Goal: Task Accomplishment & Management: Use online tool/utility

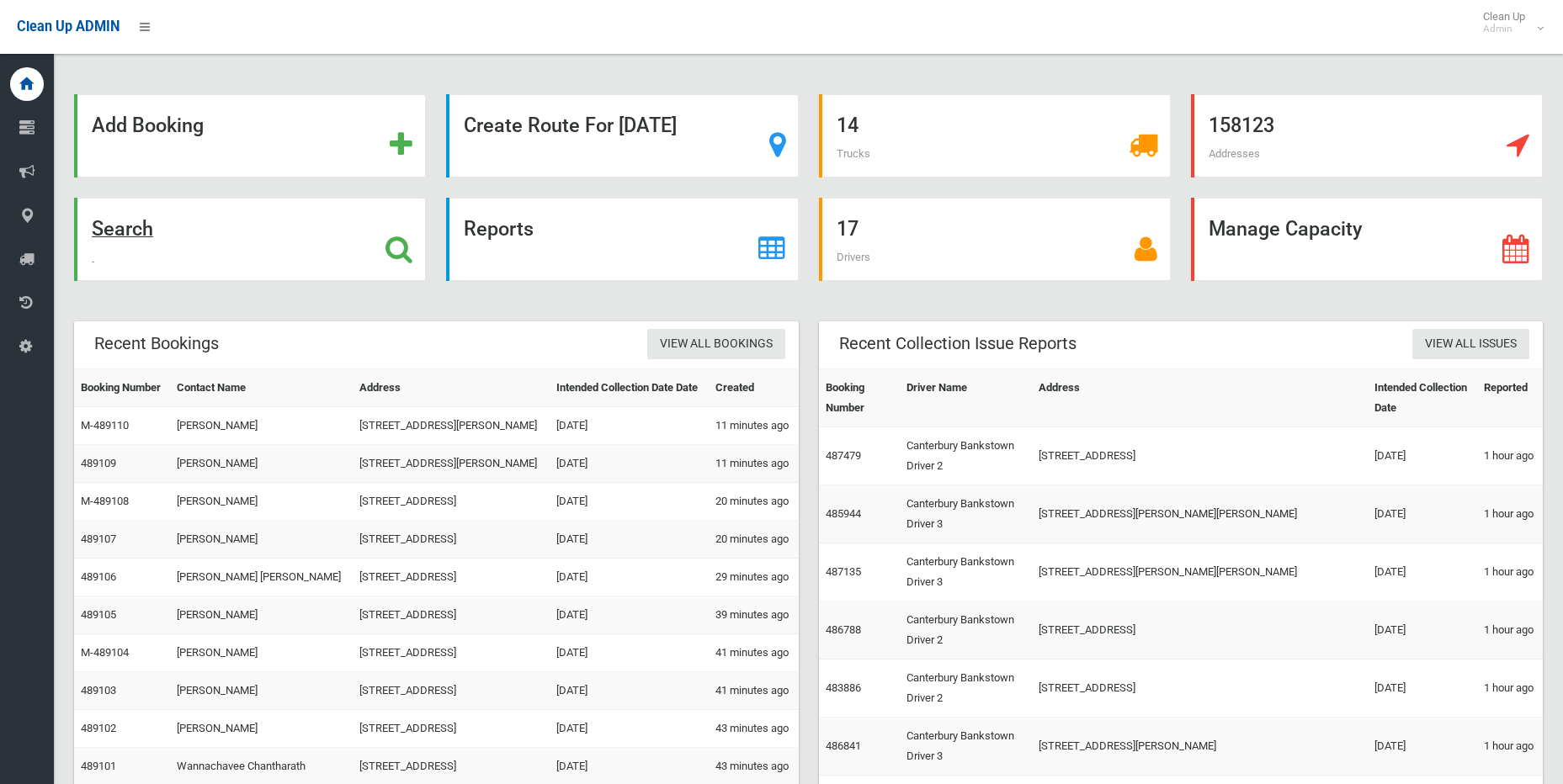
click at [403, 238] on icon at bounding box center [399, 249] width 27 height 29
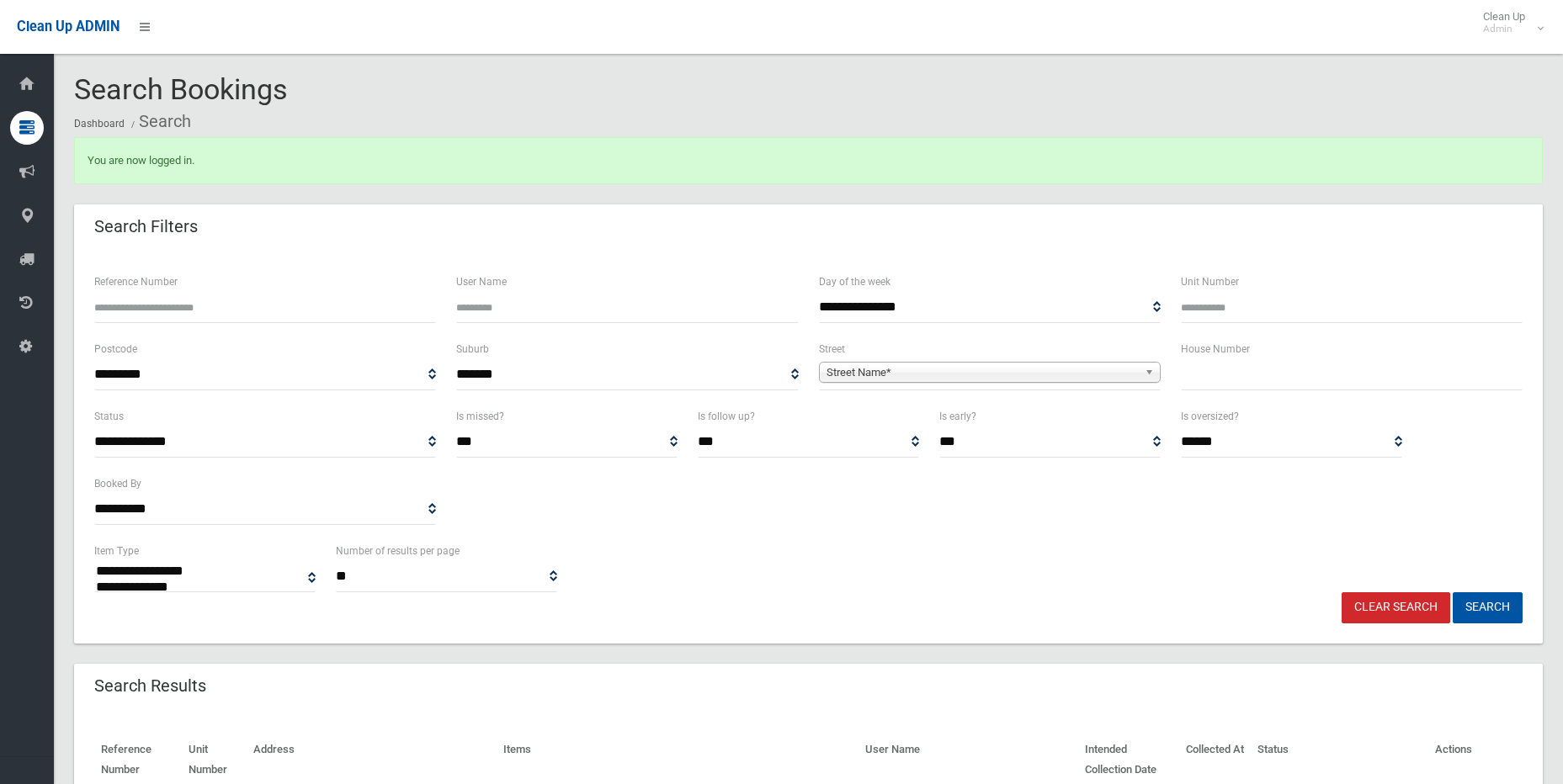
select select
click at [1285, 375] on input "text" at bounding box center [1352, 374] width 342 height 31
type input "**"
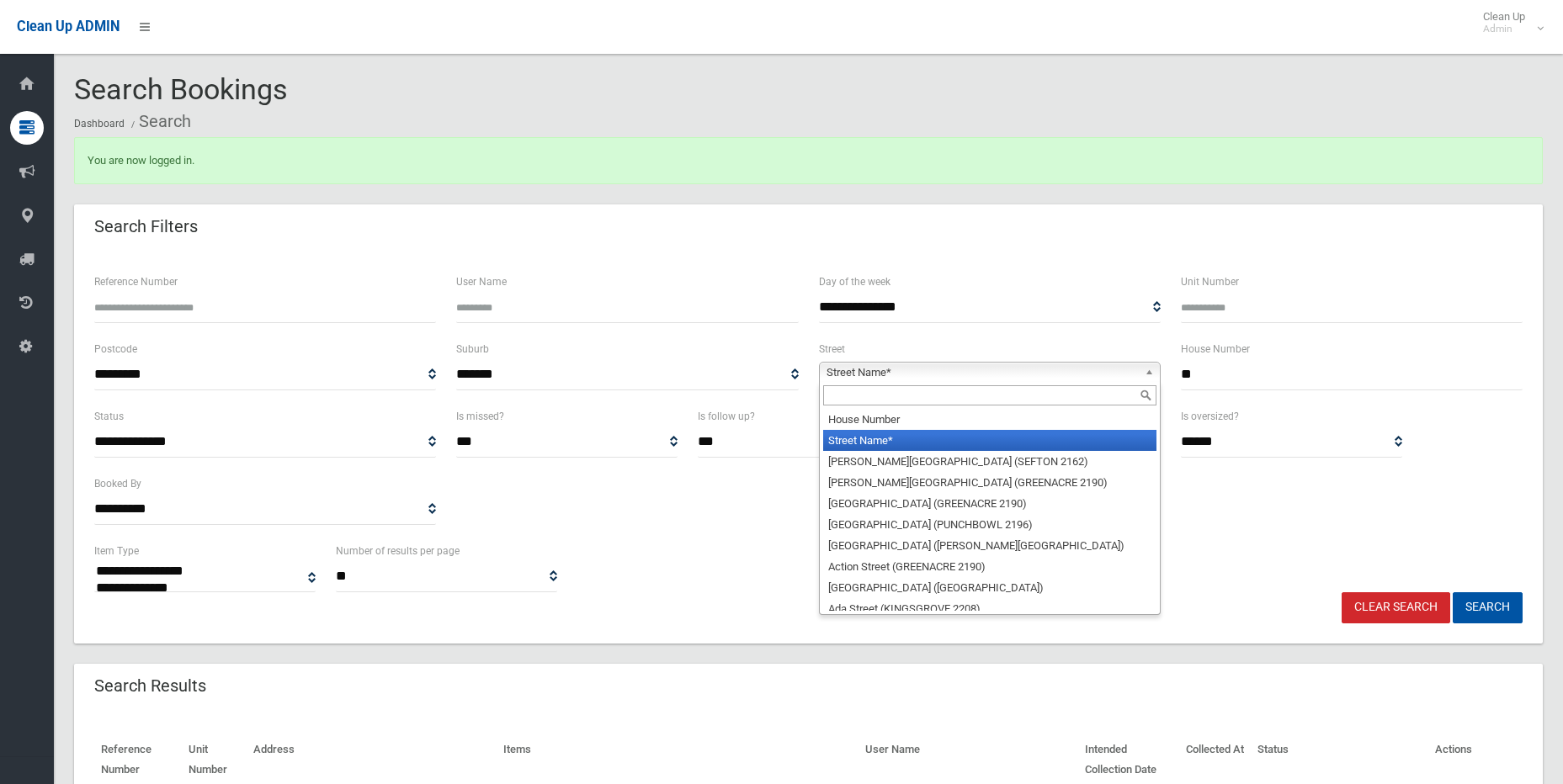
click at [1145, 365] on b at bounding box center [1152, 372] width 15 height 20
click at [1001, 394] on input "text" at bounding box center [990, 396] width 333 height 20
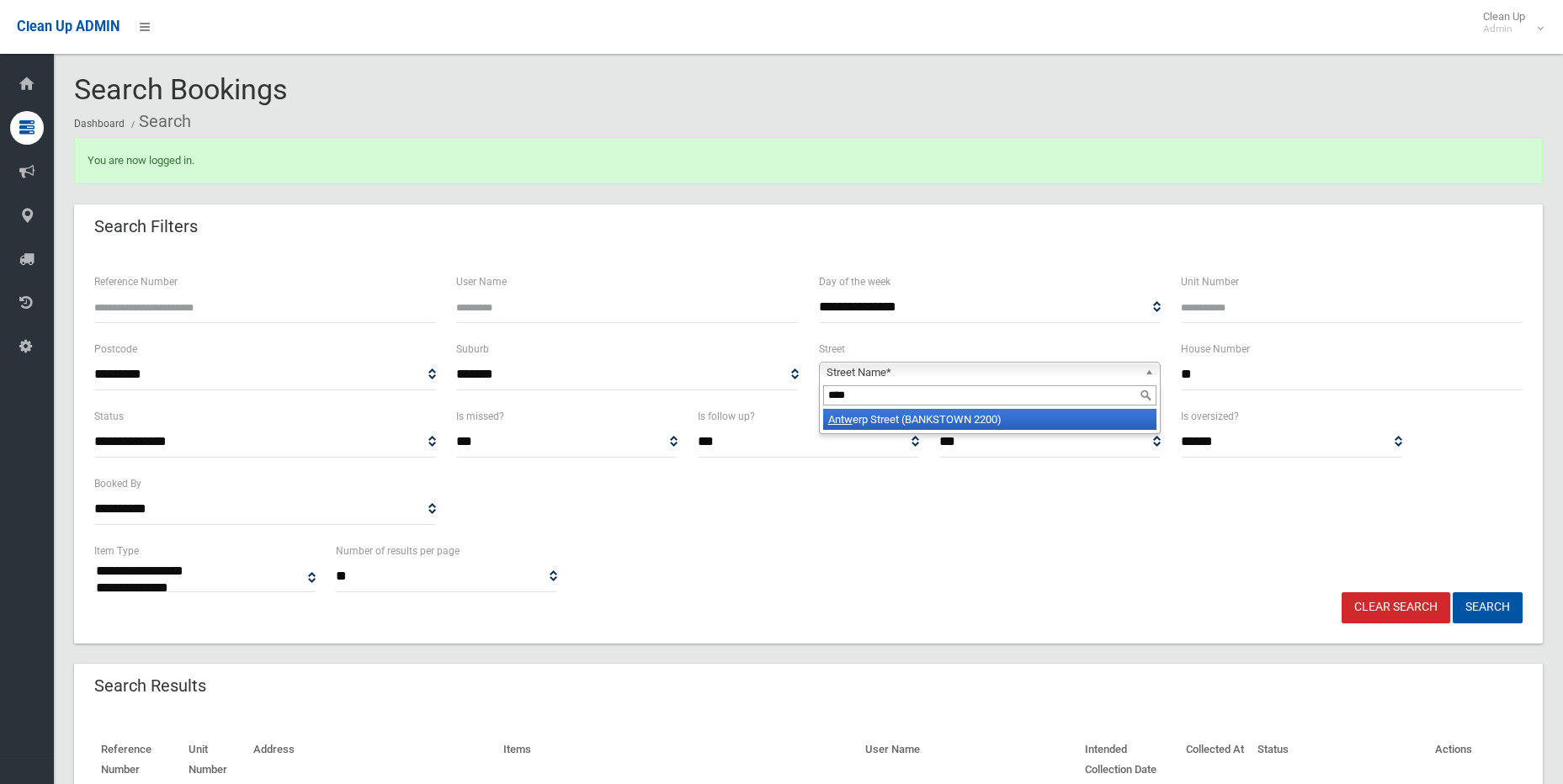
type input "****"
click at [999, 418] on li "Antw erp Street (BANKSTOWN 2200)" at bounding box center [990, 419] width 333 height 21
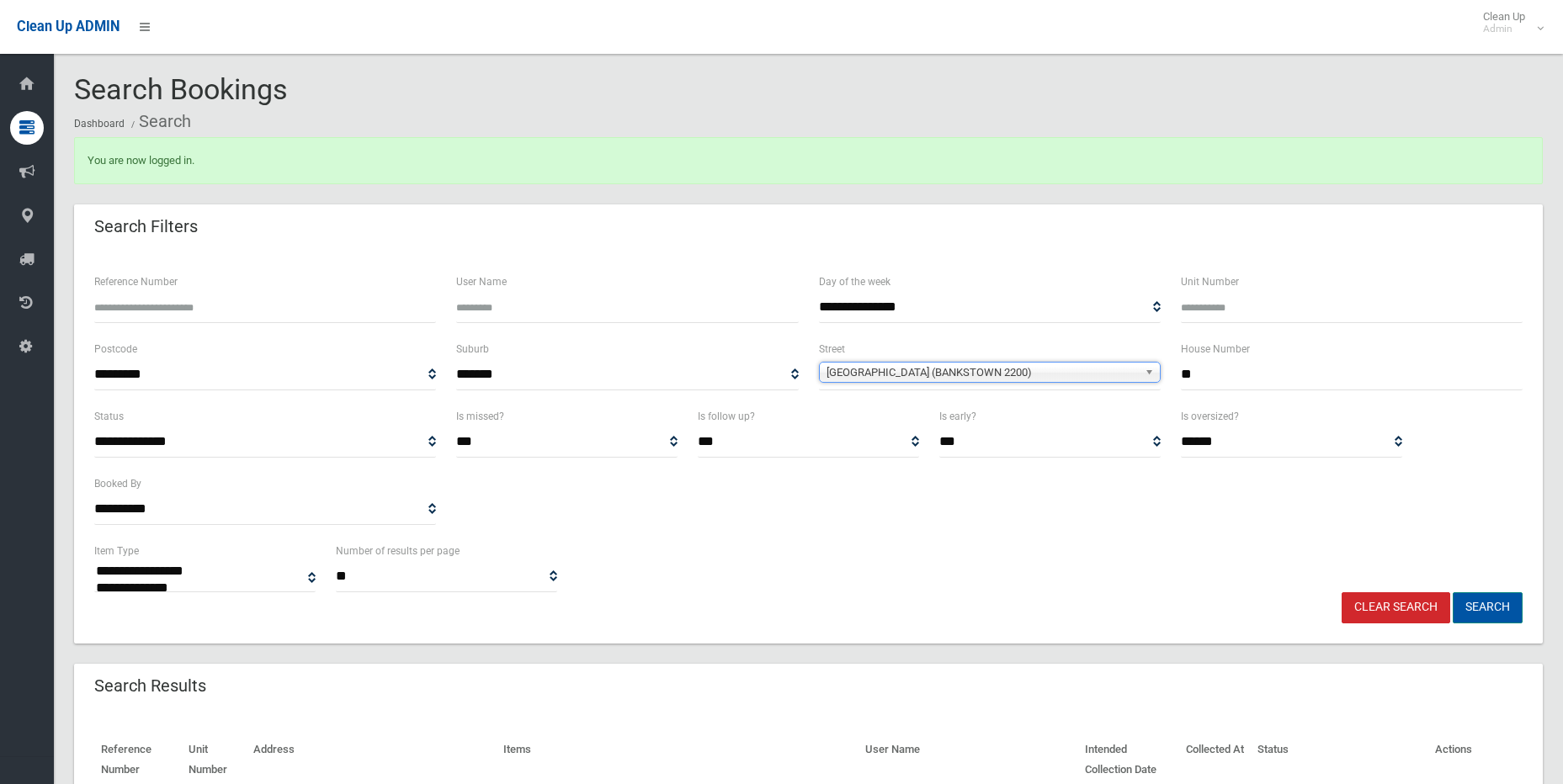
click at [1489, 609] on button "Search" at bounding box center [1488, 607] width 70 height 31
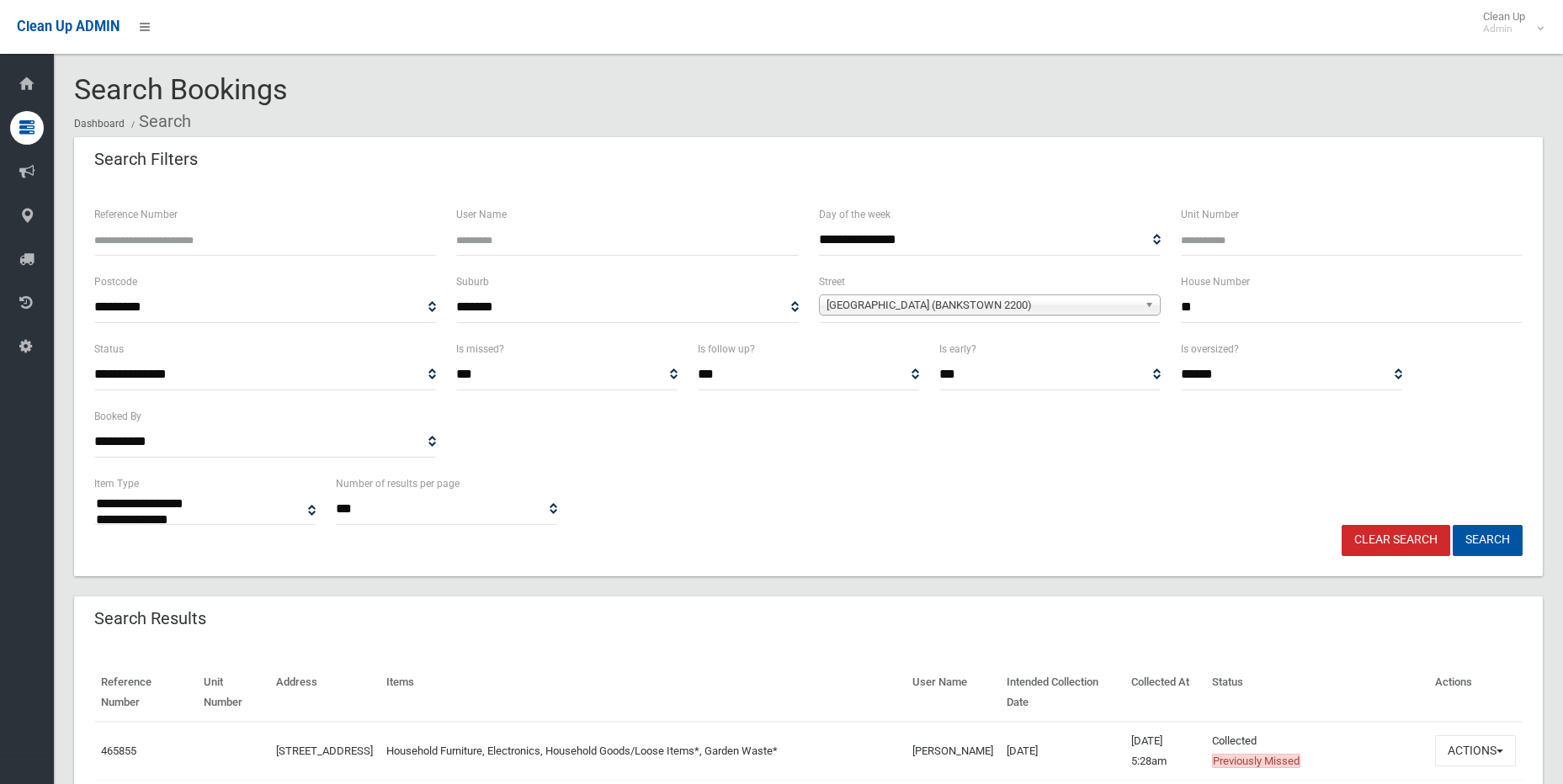
select select
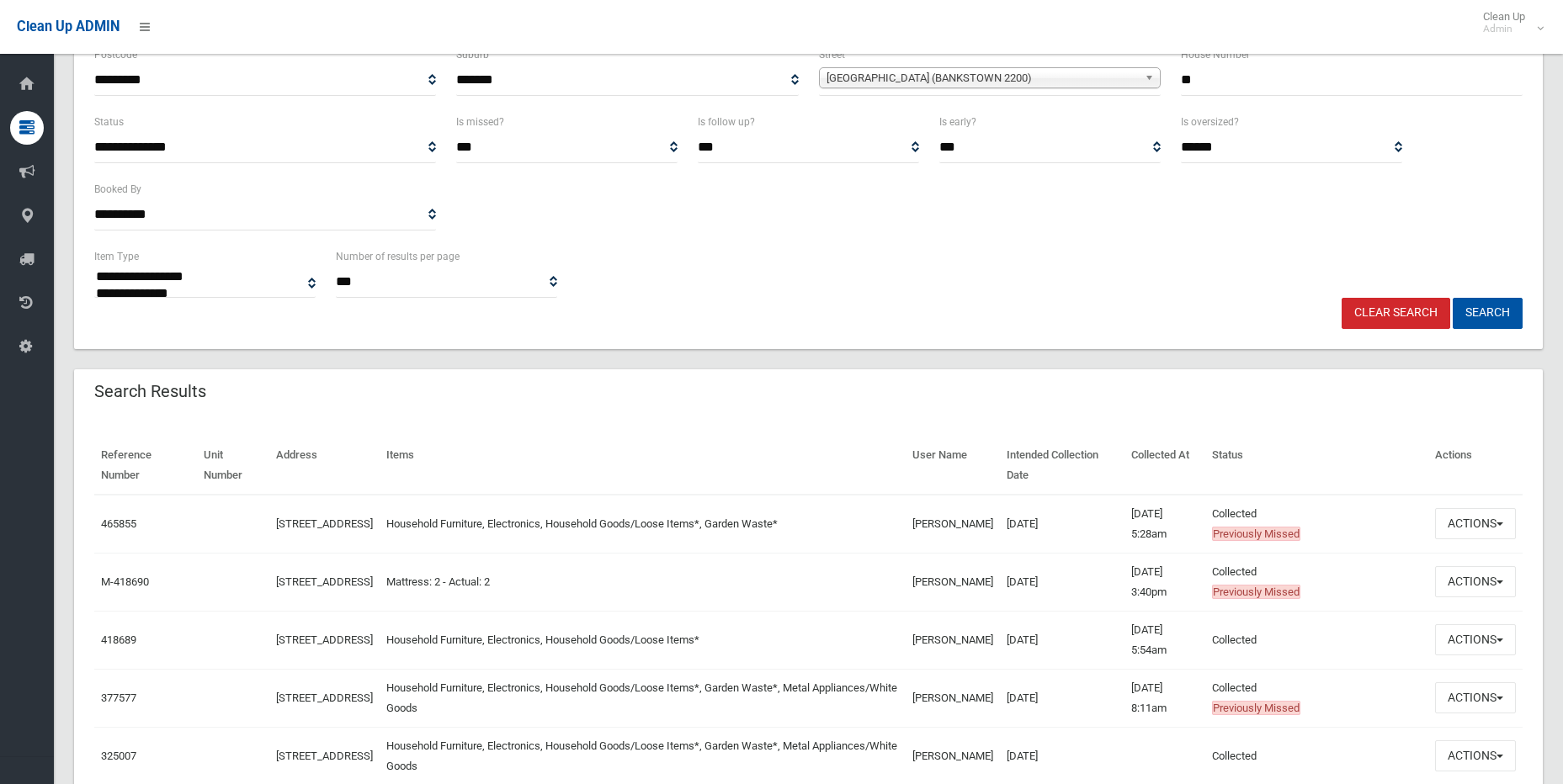
scroll to position [252, 0]
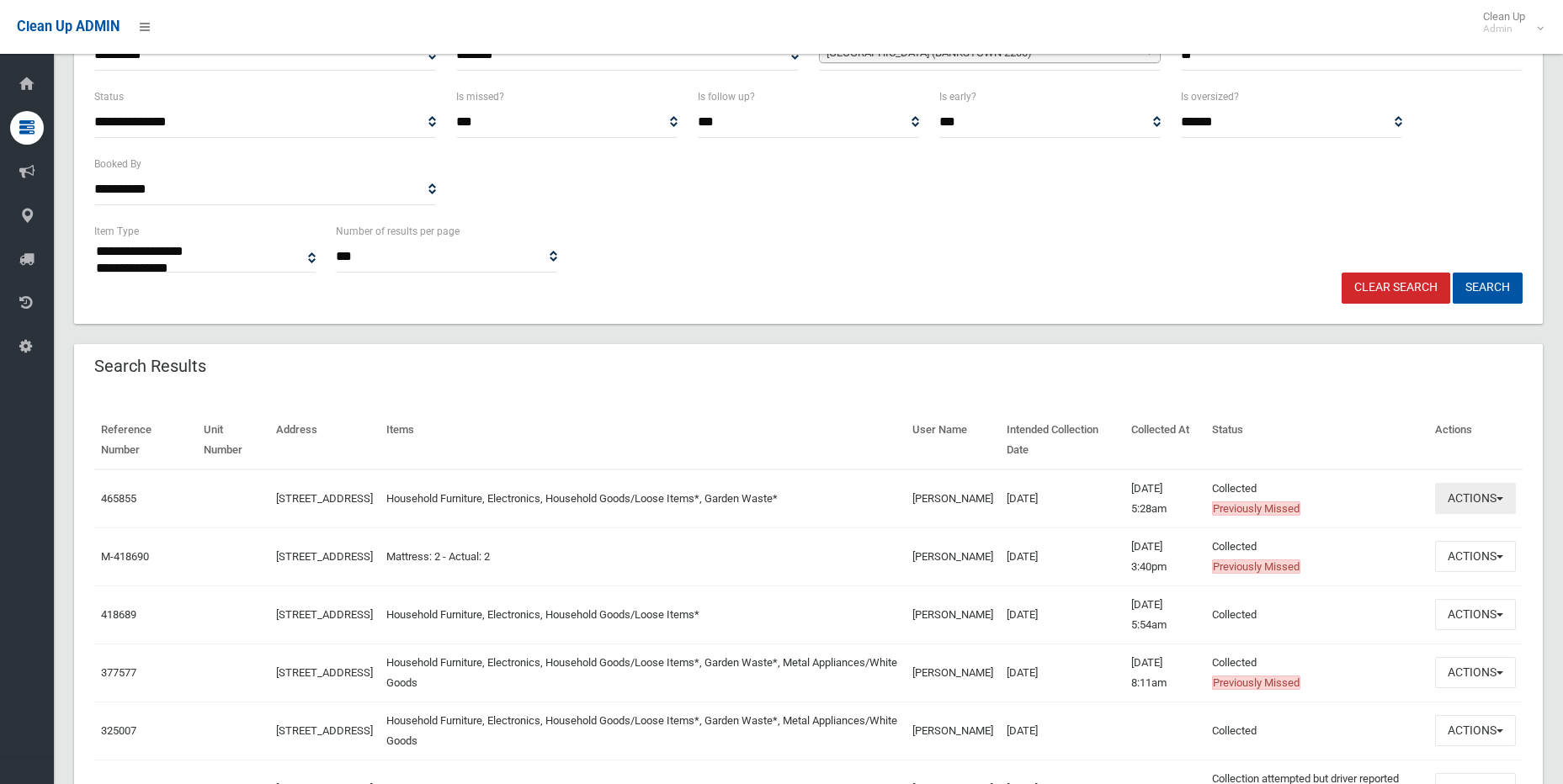
click at [1503, 500] on button "Actions" at bounding box center [1475, 498] width 81 height 31
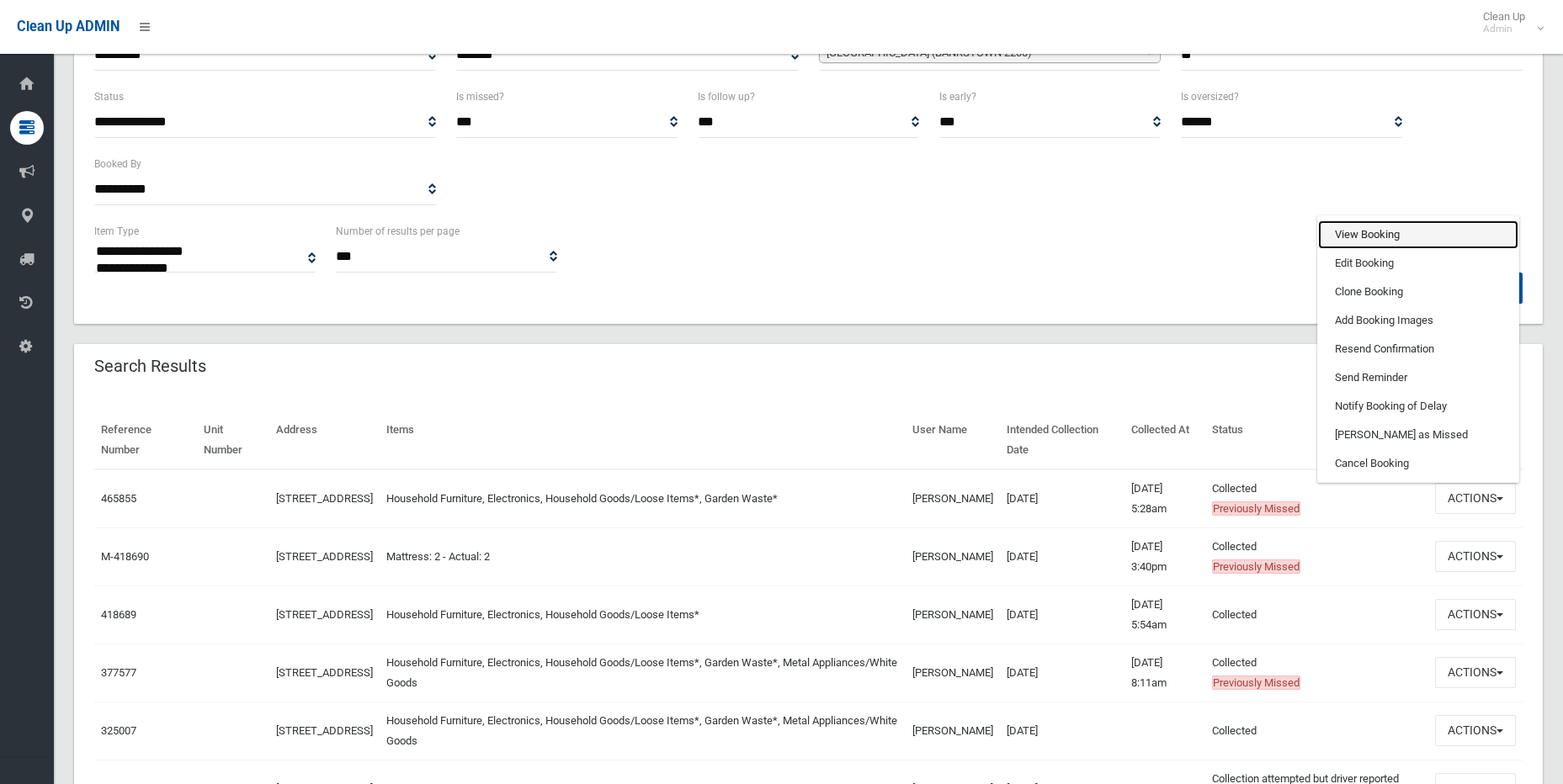
click at [1382, 228] on link "View Booking" at bounding box center [1418, 235] width 200 height 29
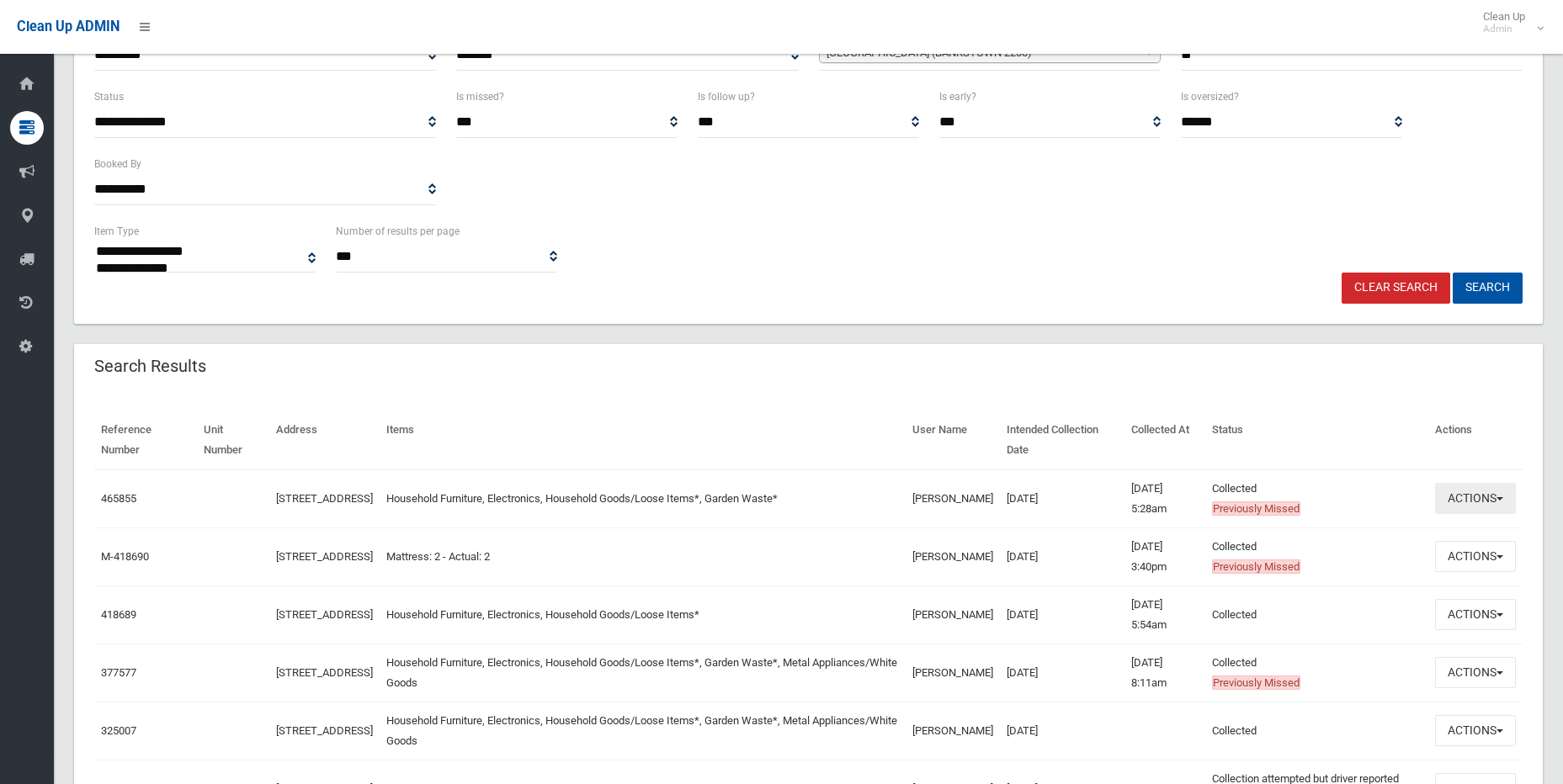
click at [1502, 493] on button "Actions" at bounding box center [1475, 498] width 81 height 31
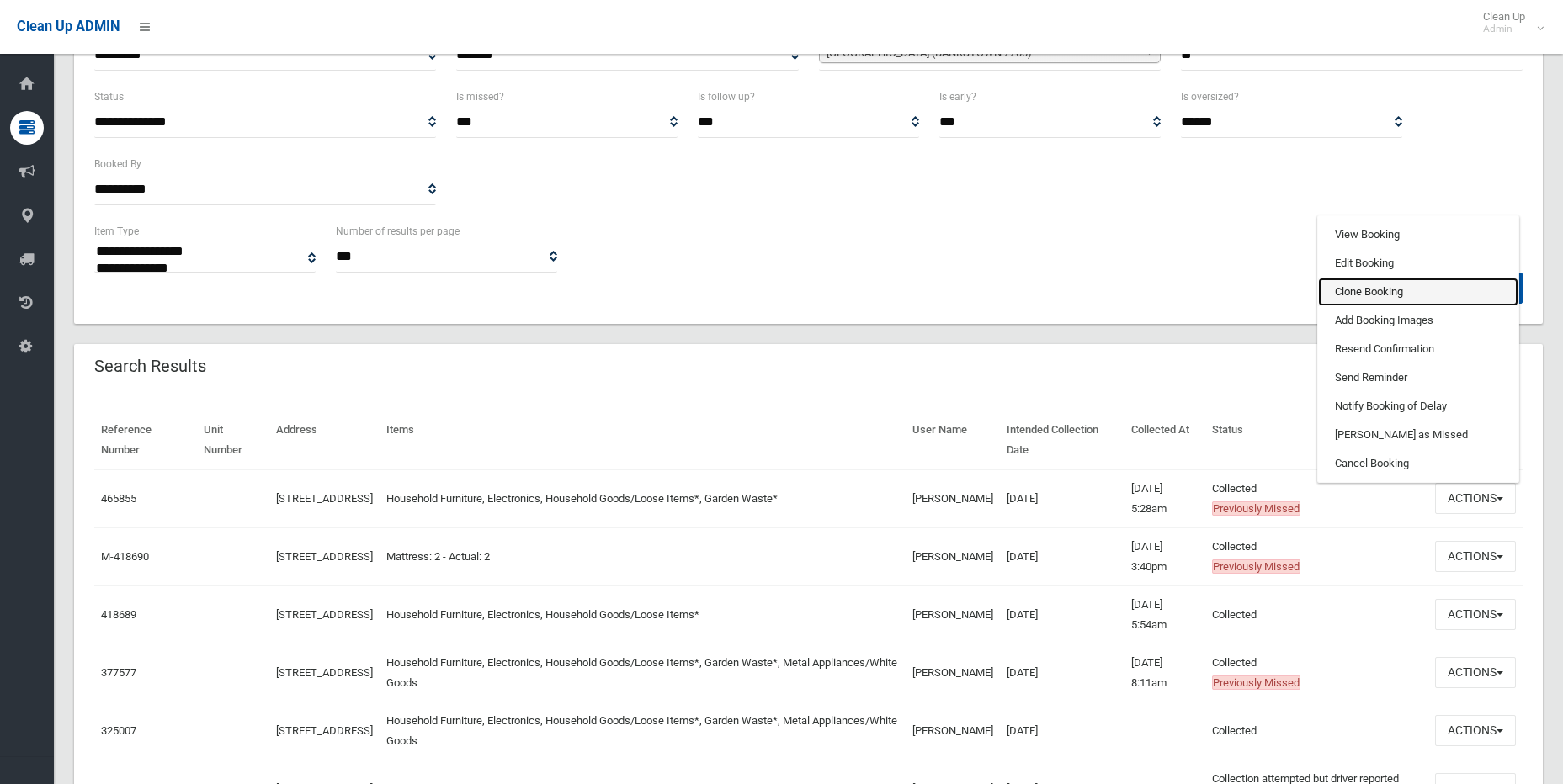
click at [1381, 286] on link "Clone Booking" at bounding box center [1418, 291] width 200 height 29
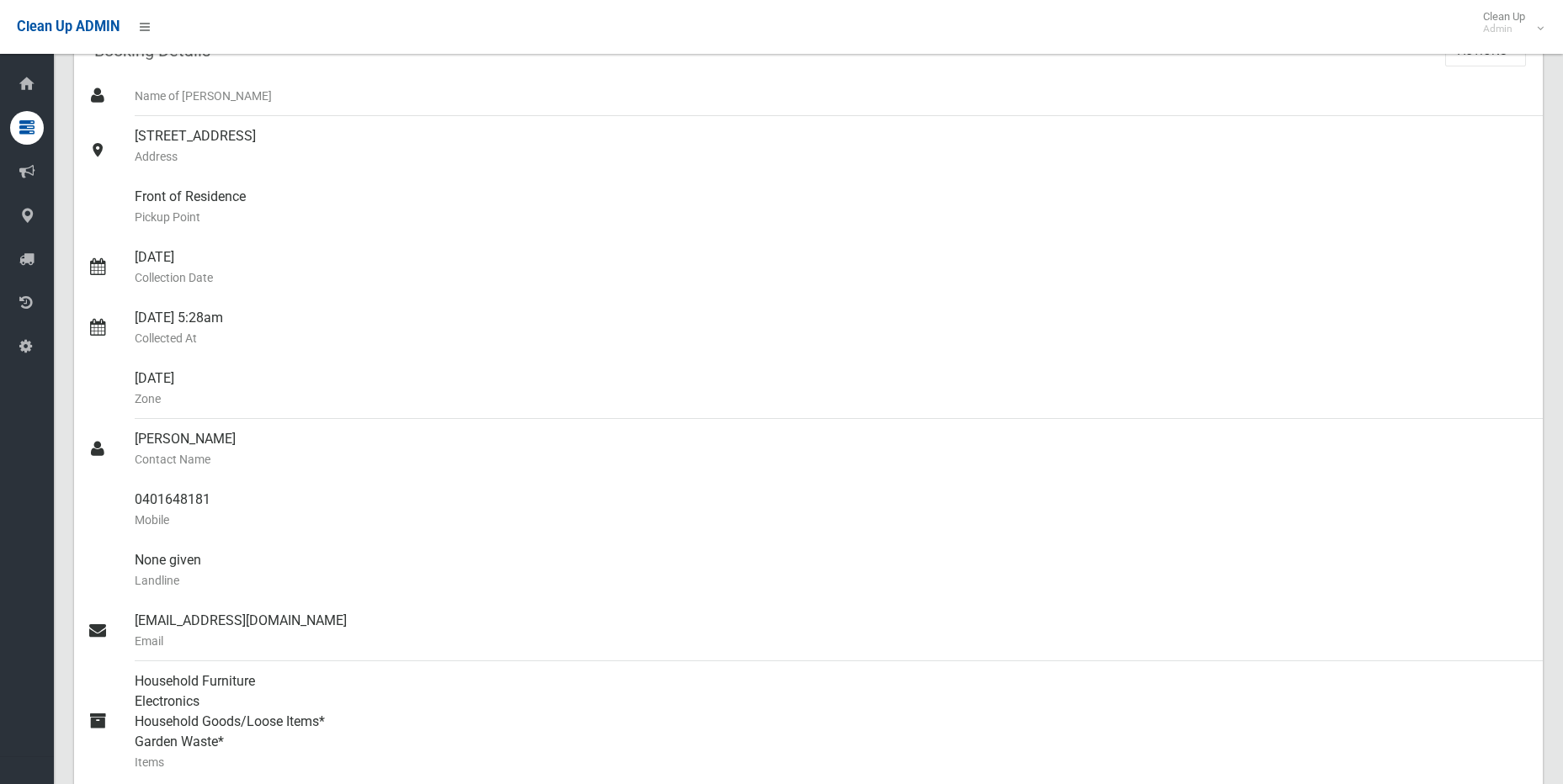
scroll to position [169, 0]
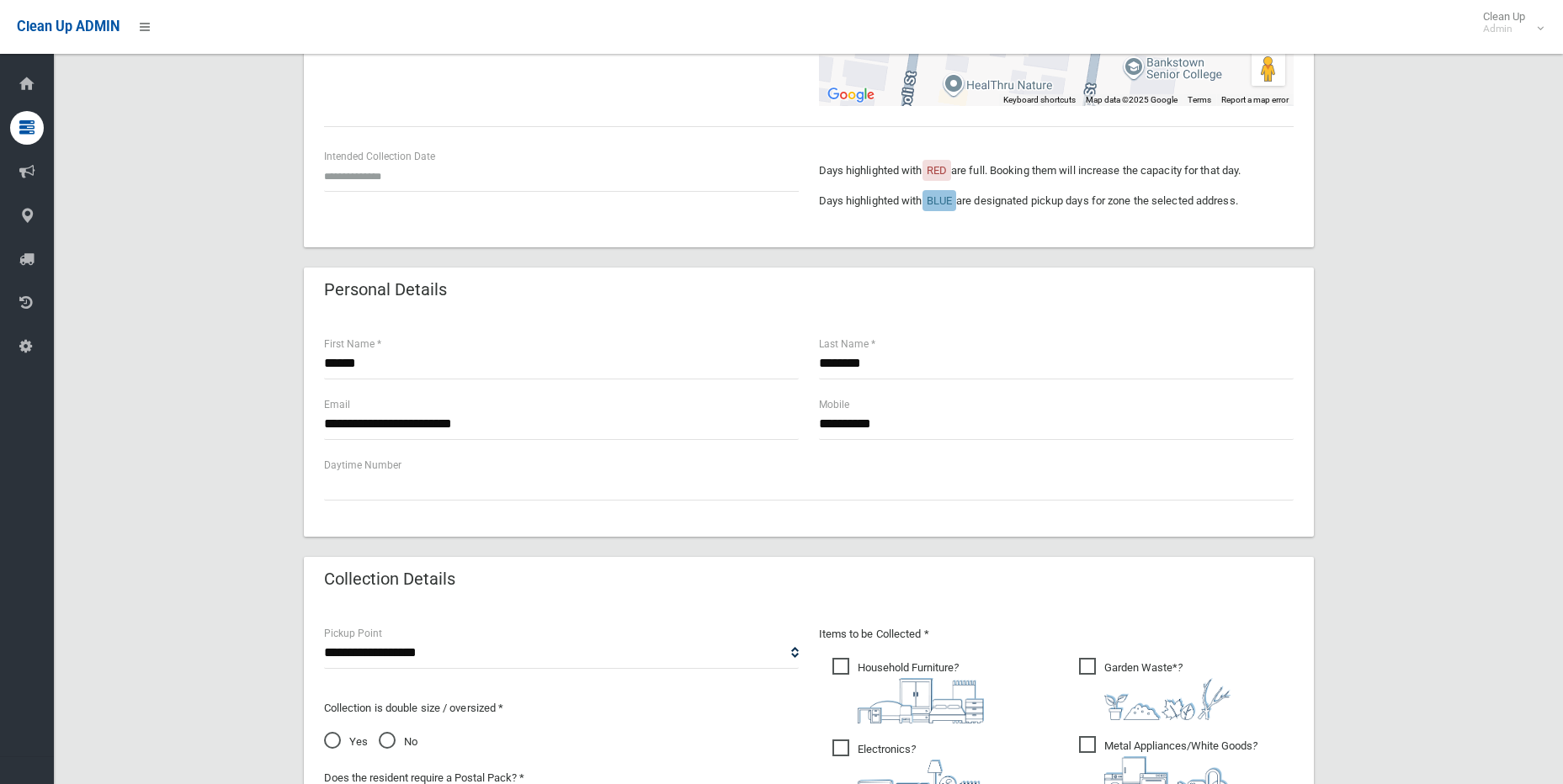
scroll to position [358, 0]
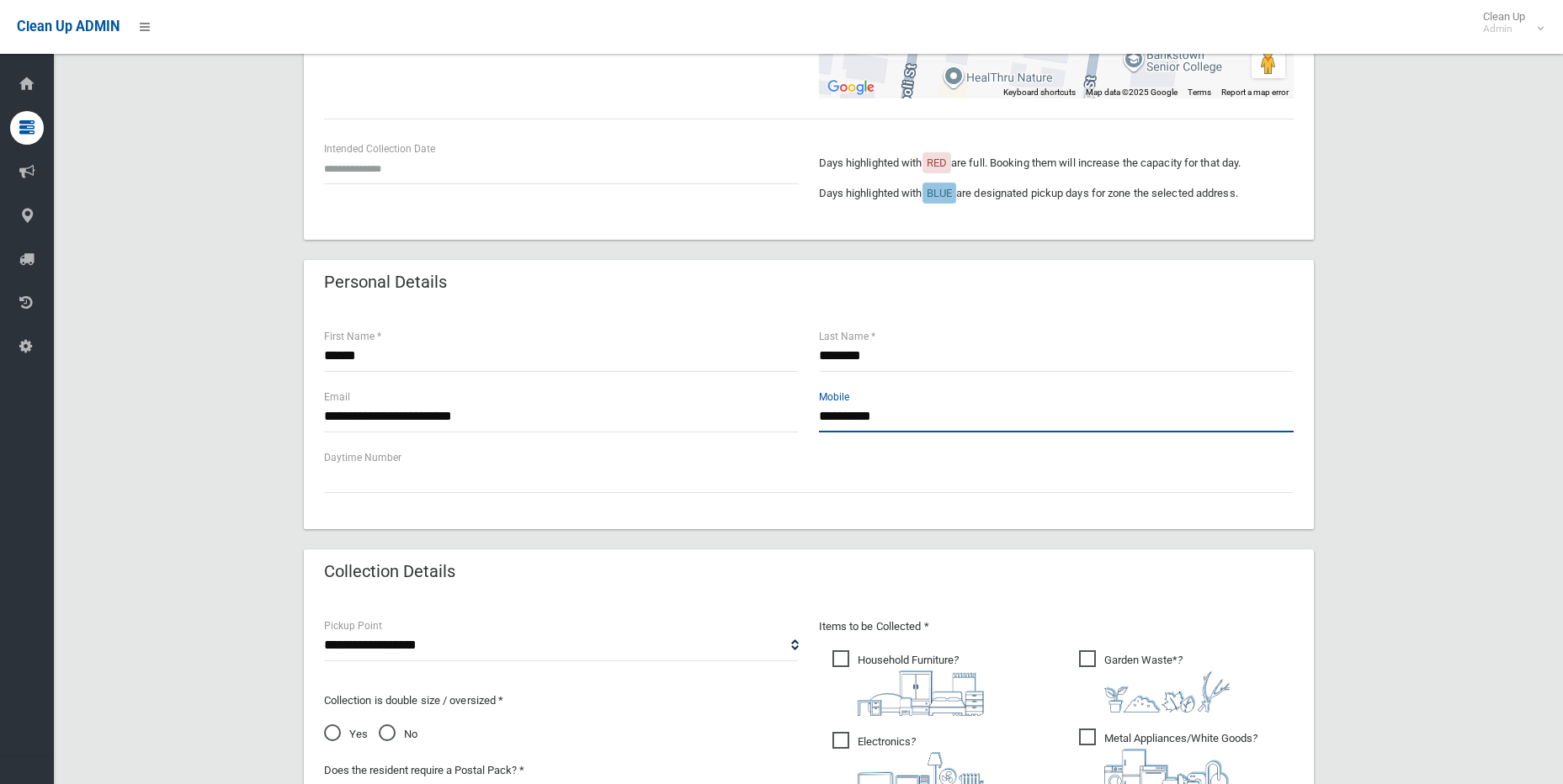
click at [931, 414] on input "**********" at bounding box center [1056, 416] width 475 height 31
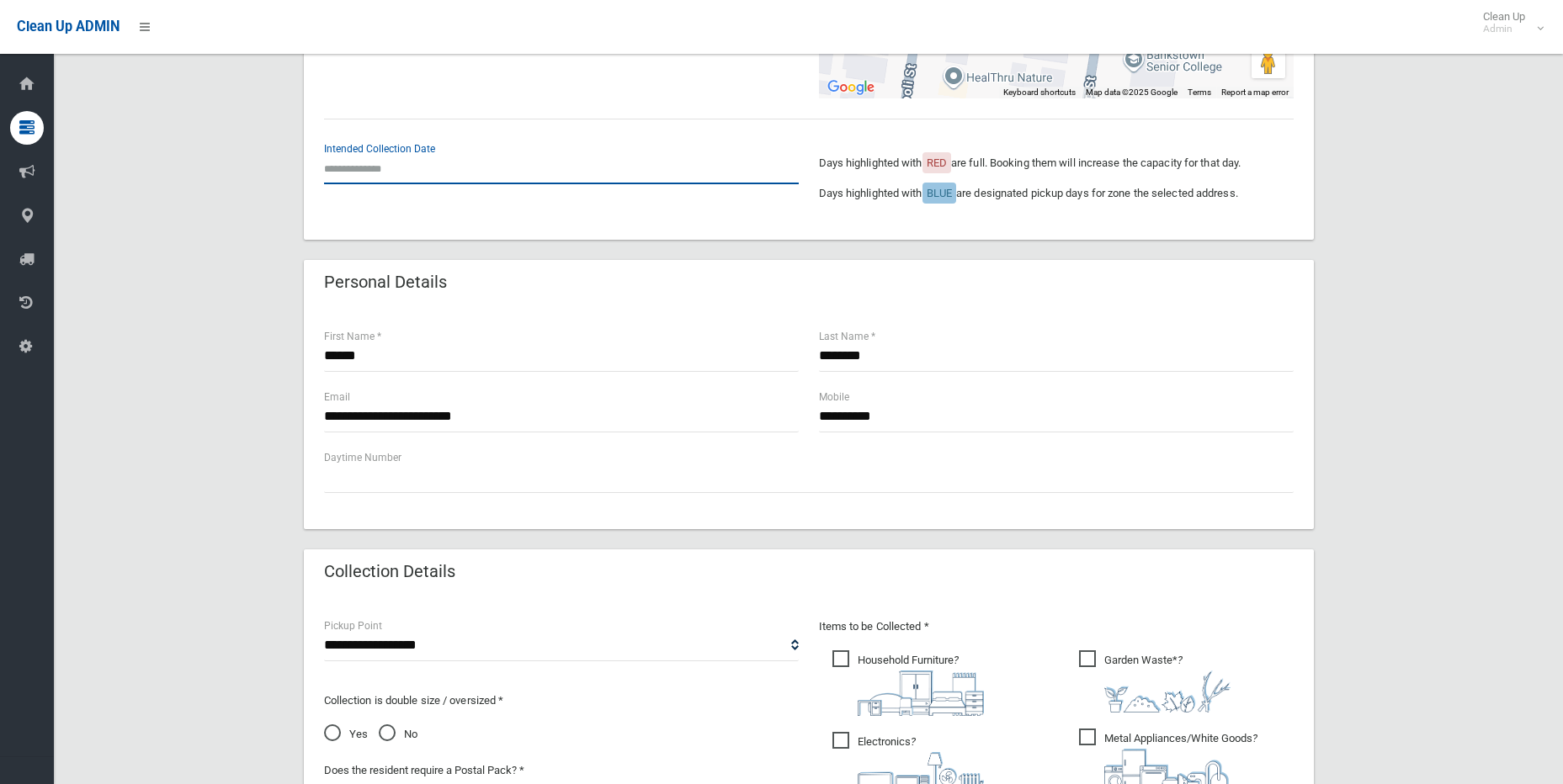
click at [362, 162] on input "text" at bounding box center [562, 168] width 475 height 31
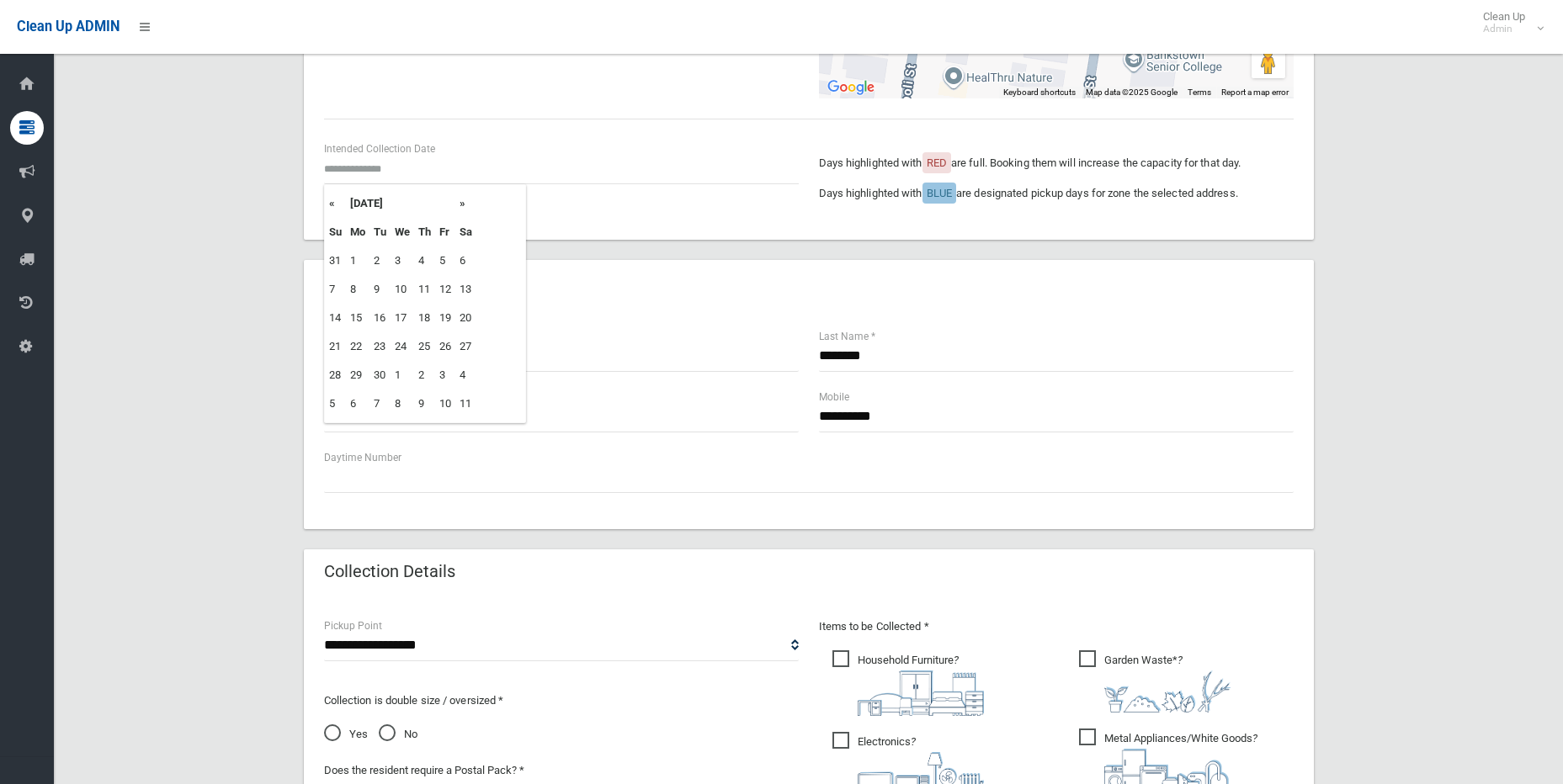
click at [460, 205] on th "»" at bounding box center [466, 203] width 21 height 29
click at [364, 376] on td "27" at bounding box center [357, 375] width 23 height 29
type input "**********"
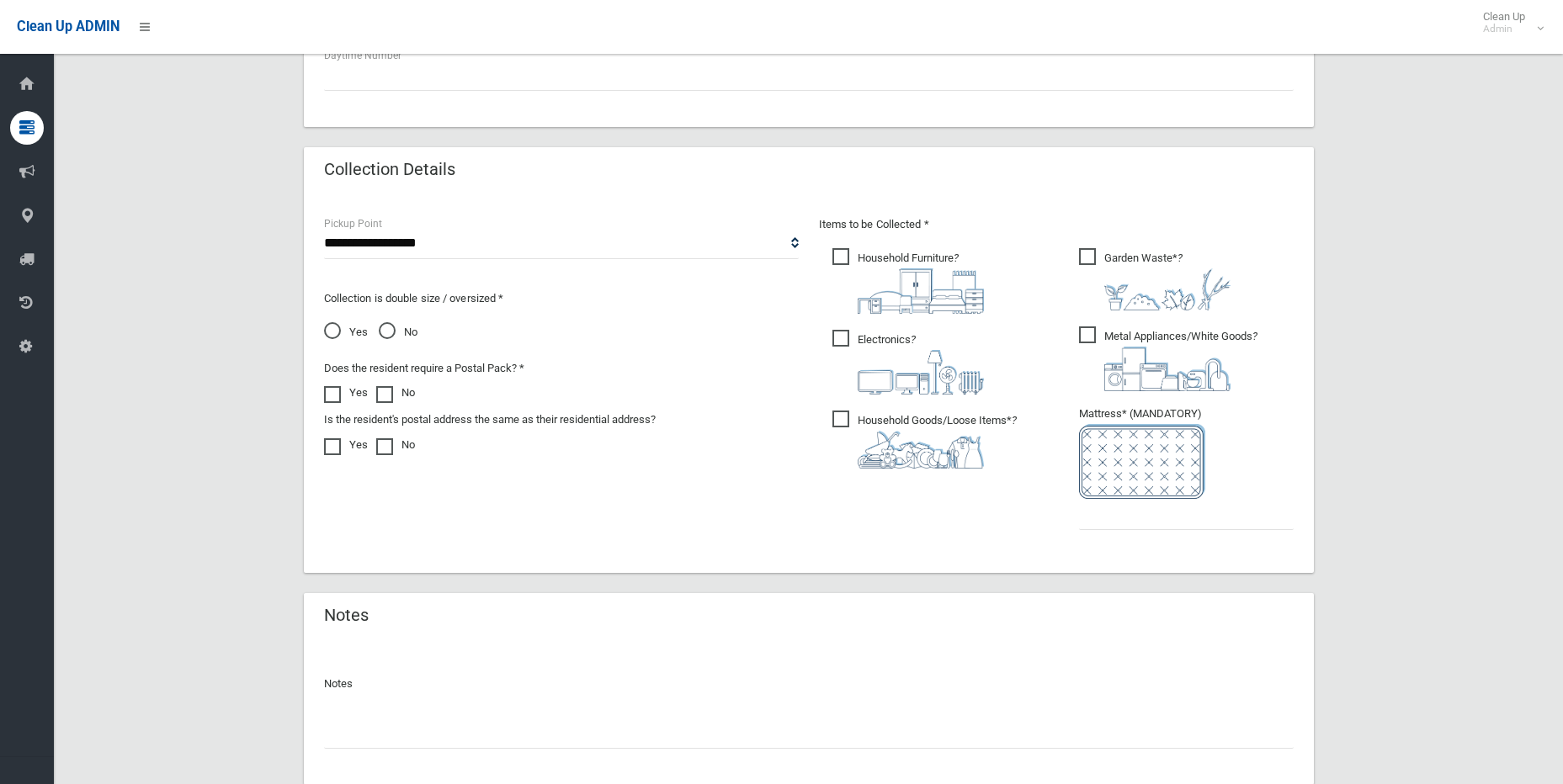
scroll to position [790, 0]
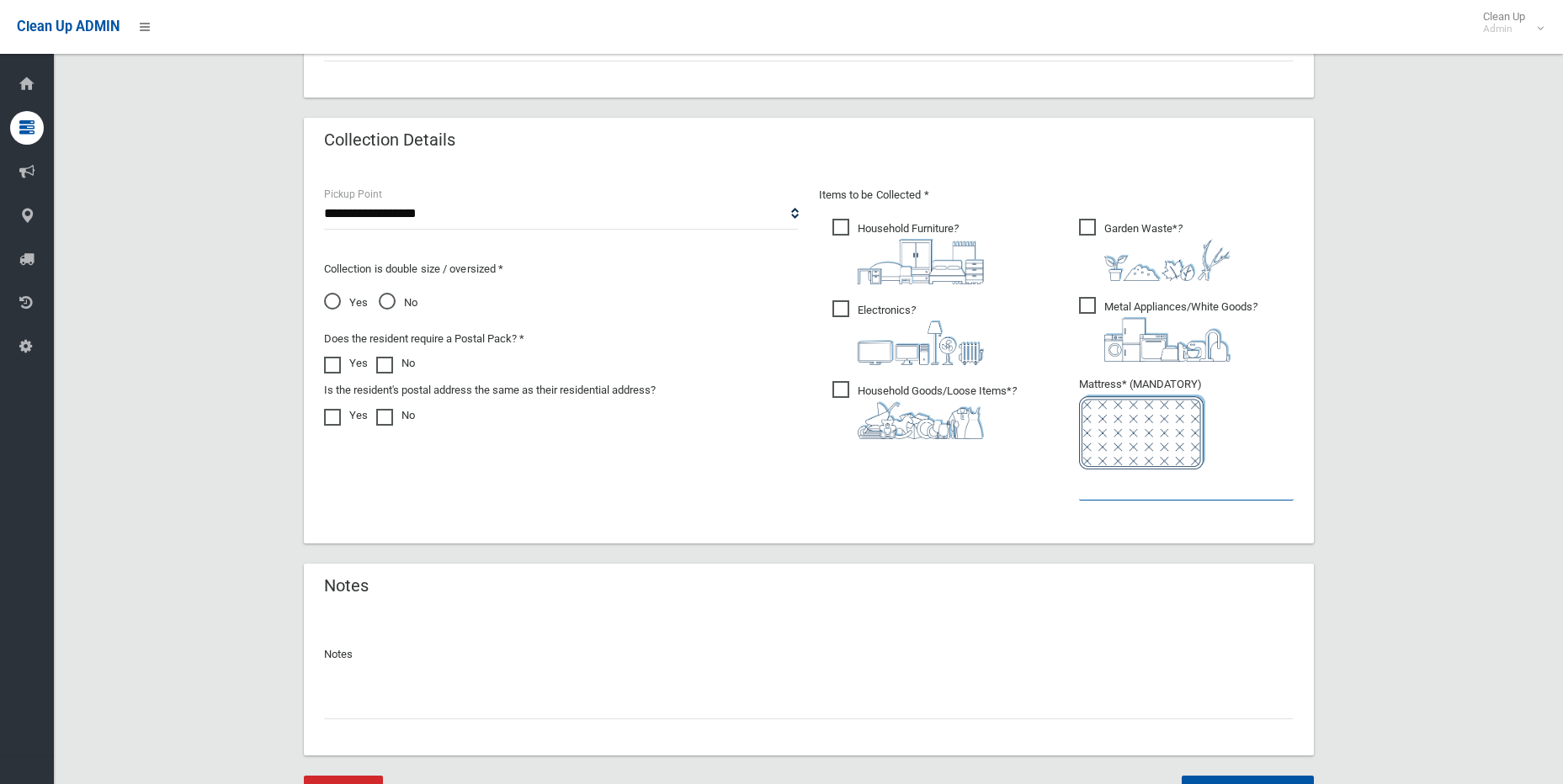
click at [1112, 494] on input "text" at bounding box center [1186, 484] width 214 height 31
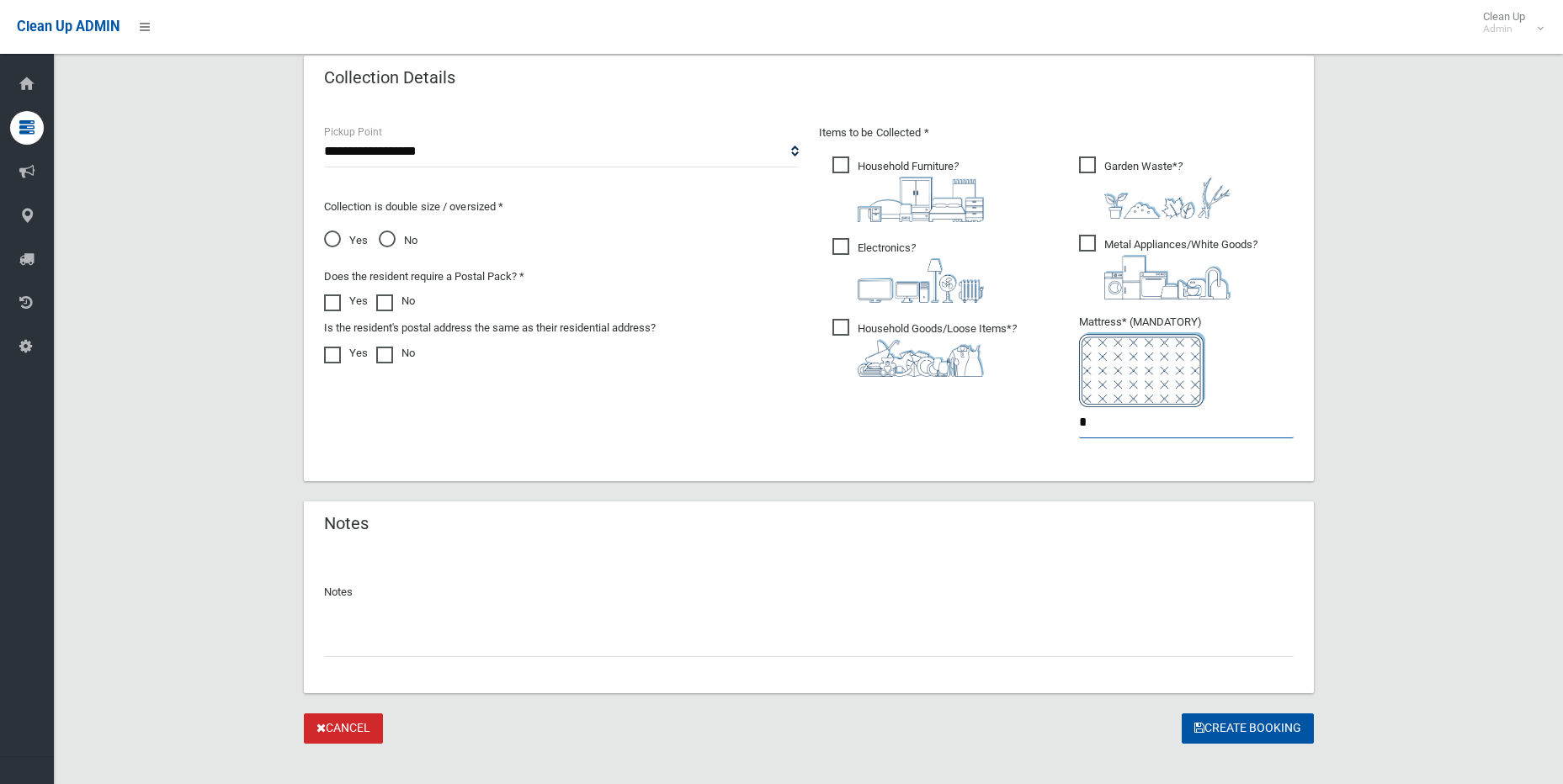
scroll to position [872, 0]
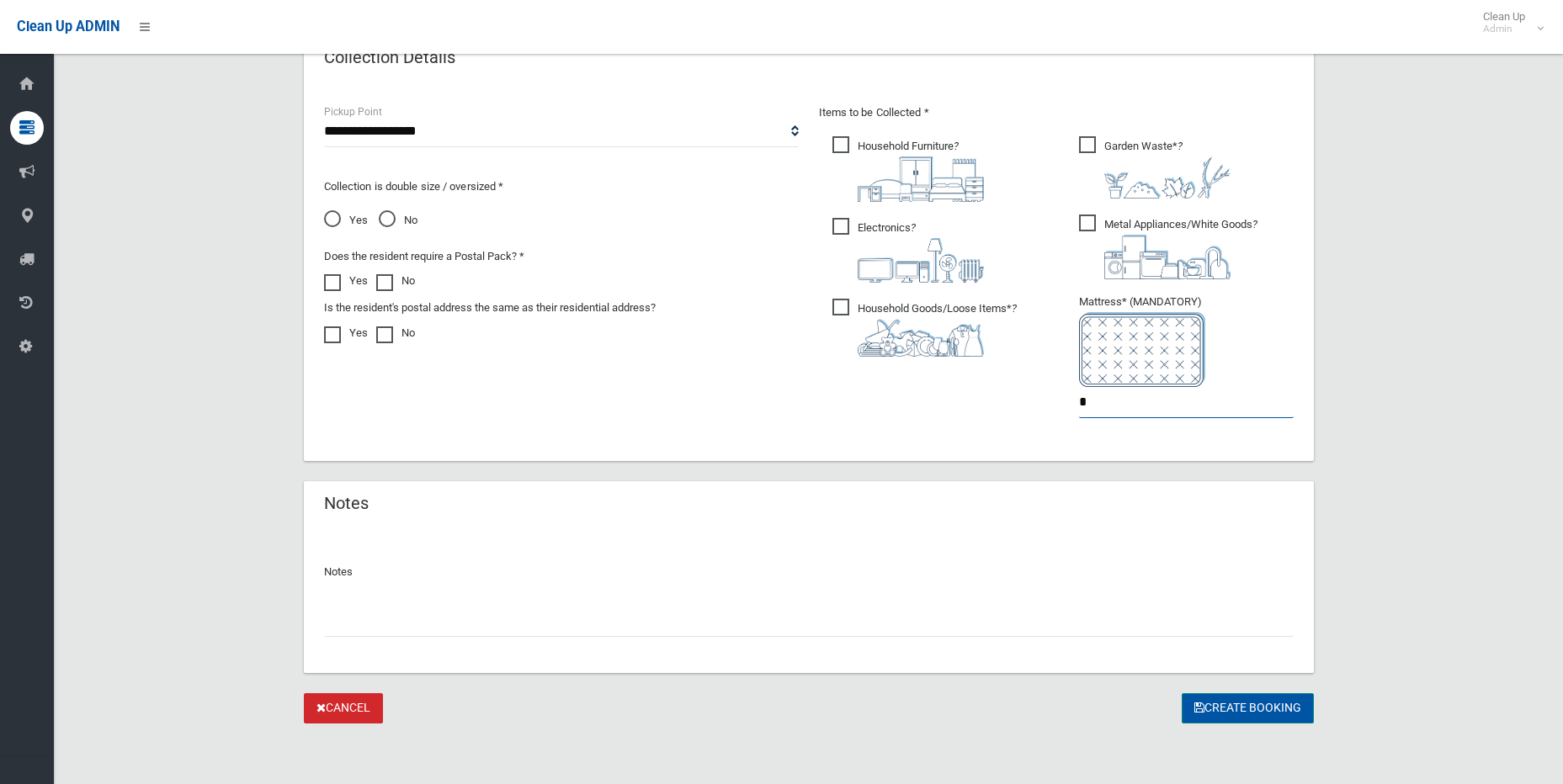
type input "*"
click at [1220, 710] on button "Create Booking" at bounding box center [1248, 709] width 132 height 31
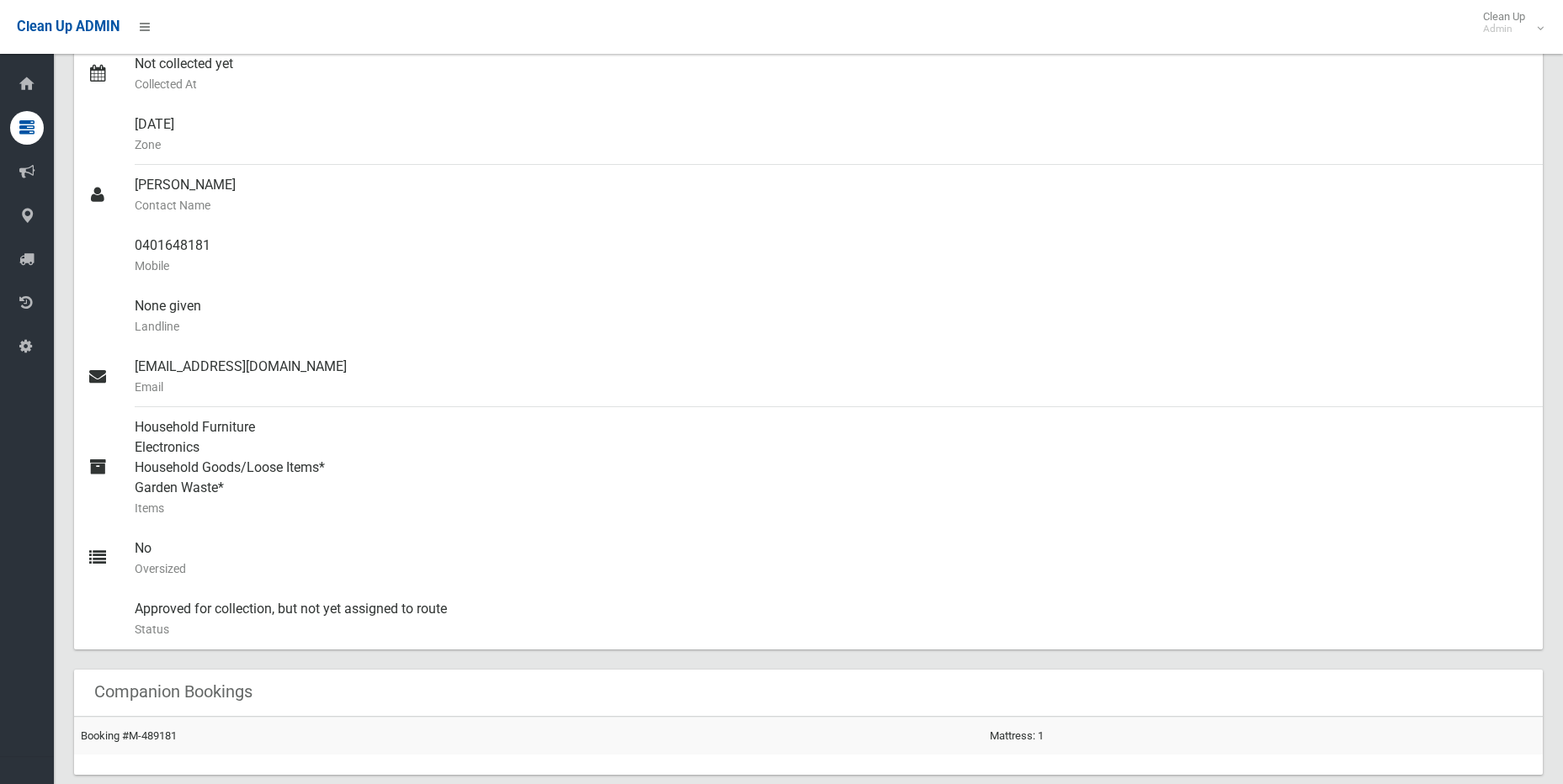
scroll to position [429, 0]
